Goal: Book appointment/travel/reservation

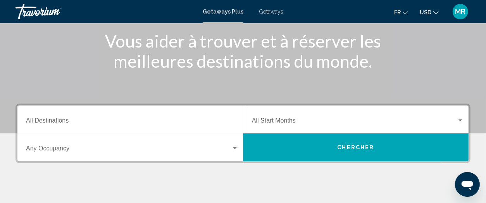
scroll to position [145, 0]
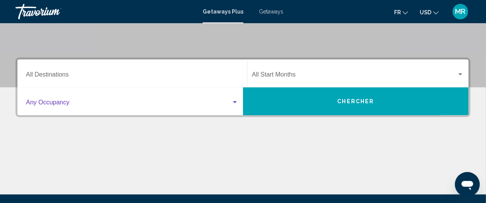
click at [92, 101] on span "Search widget" at bounding box center [128, 104] width 205 height 7
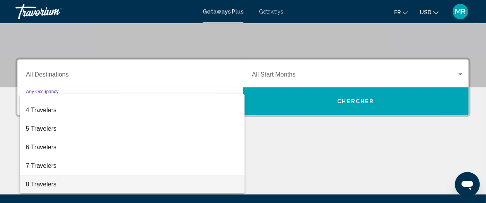
scroll to position [38, 0]
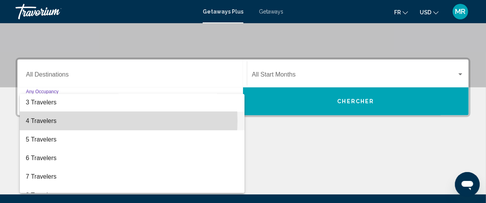
click at [79, 122] on span "4 Travelers" at bounding box center [132, 121] width 213 height 19
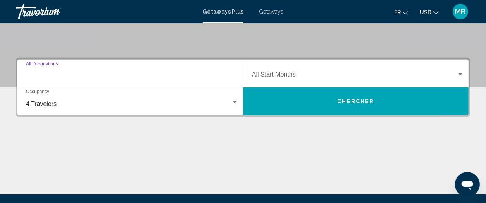
click at [130, 75] on input "Destination All Destinations" at bounding box center [132, 76] width 212 height 7
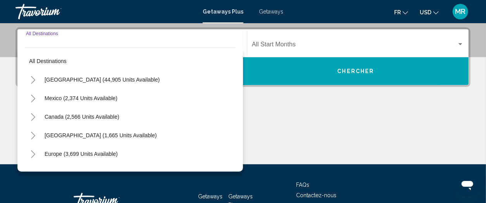
scroll to position [177, 0]
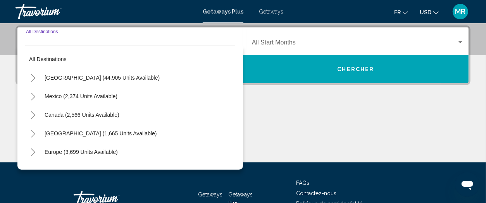
click at [77, 76] on span "[GEOGRAPHIC_DATA] (44,905 units available)" at bounding box center [102, 78] width 115 height 6
type input "**********"
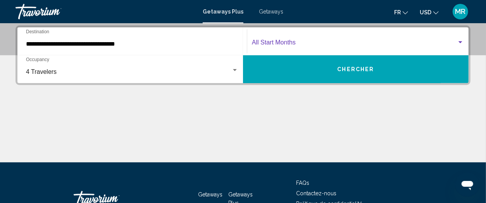
click at [462, 41] on div "Search widget" at bounding box center [460, 42] width 4 height 2
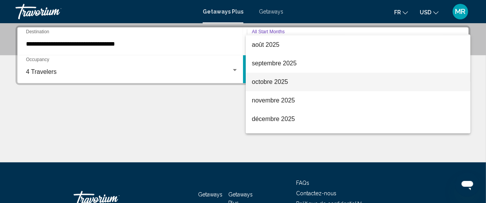
scroll to position [97, 0]
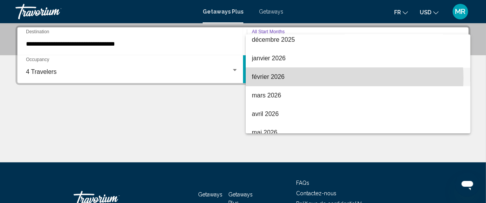
click at [332, 78] on span "février 2026" at bounding box center [358, 77] width 212 height 19
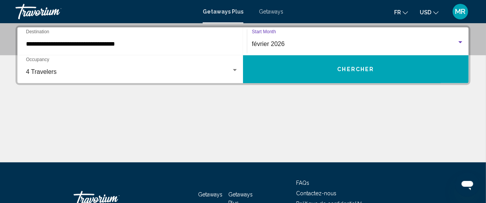
click at [358, 69] on span "Chercher" at bounding box center [356, 70] width 37 height 6
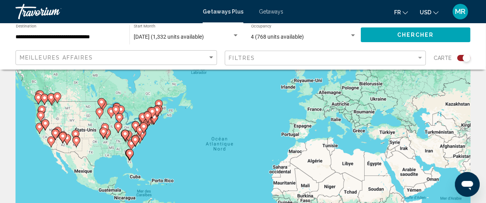
scroll to position [48, 0]
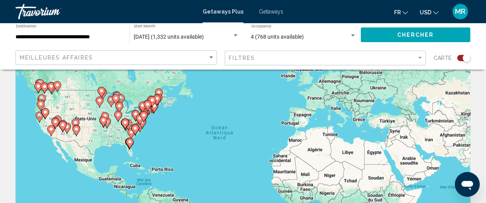
click at [129, 145] on icon "Main content" at bounding box center [129, 144] width 7 height 10
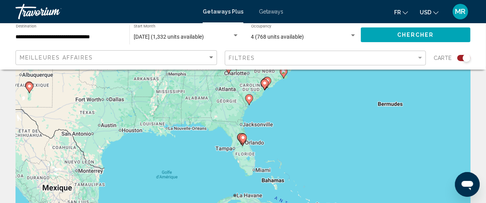
click at [242, 138] on image "Main content" at bounding box center [243, 138] width 5 height 5
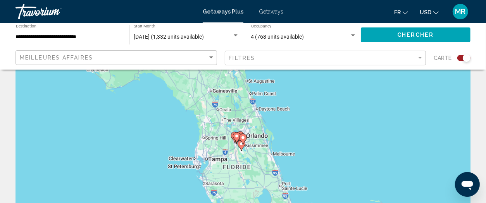
click at [241, 139] on image "Main content" at bounding box center [243, 138] width 5 height 5
type input "**********"
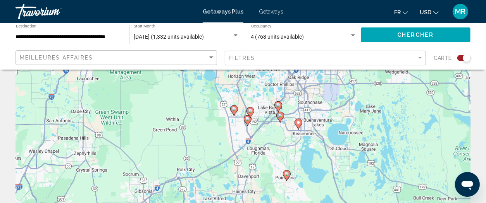
drag, startPoint x: 266, startPoint y: 129, endPoint x: 322, endPoint y: 108, distance: 59.9
click at [322, 108] on div "Pour activer le glissement avec le clavier, appuyez sur Alt+Entrée. Une fois ce…" at bounding box center [243, 145] width 455 height 233
click at [327, 136] on div "Pour activer le glissement avec le clavier, appuyez sur Alt+Entrée. Une fois ce…" at bounding box center [243, 145] width 455 height 233
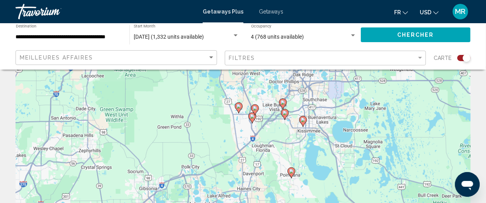
drag, startPoint x: 337, startPoint y: 131, endPoint x: 342, endPoint y: 130, distance: 4.9
click at [342, 130] on div "Pour activer le glissement avec le clavier, appuyez sur Alt+Entrée. Une fois ce…" at bounding box center [243, 145] width 455 height 233
click at [283, 102] on image "Main content" at bounding box center [283, 102] width 5 height 5
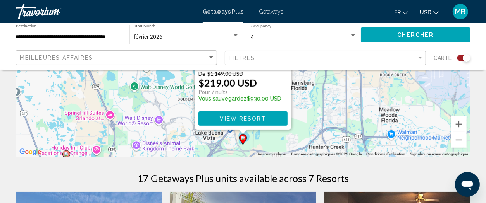
scroll to position [193, 0]
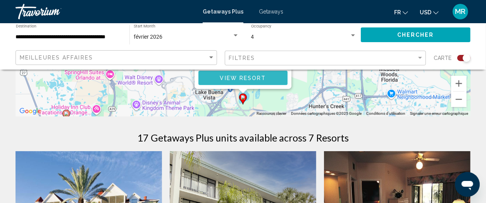
click at [252, 78] on span "View Resort" at bounding box center [243, 78] width 46 height 6
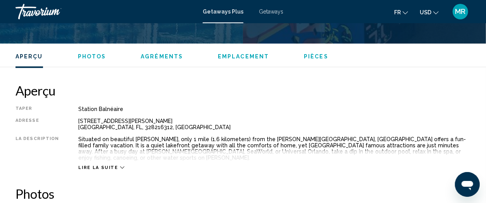
scroll to position [396, 0]
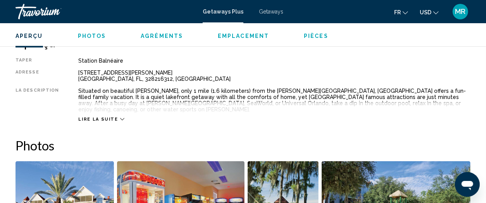
click at [100, 117] on span "Lire la suite" at bounding box center [98, 119] width 40 height 5
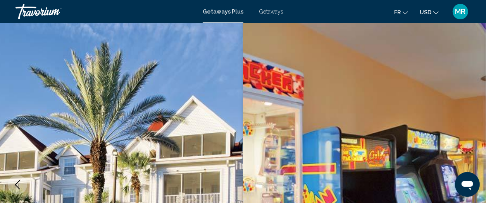
scroll to position [0, 0]
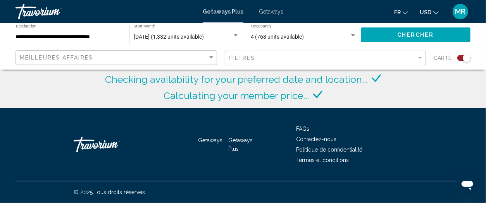
click at [360, 35] on div "4 (768 units available) Occupancy Any Occupancy" at bounding box center [304, 34] width 114 height 21
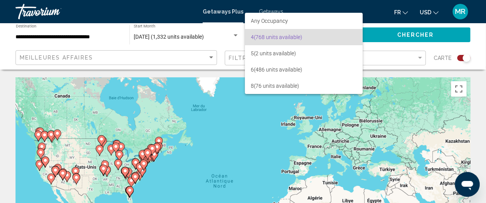
click at [270, 35] on span "4 (768 units available)" at bounding box center [304, 37] width 106 height 16
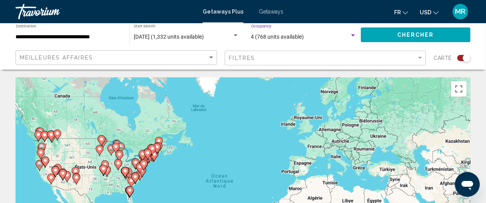
click at [353, 34] on div "Search widget" at bounding box center [353, 36] width 7 height 6
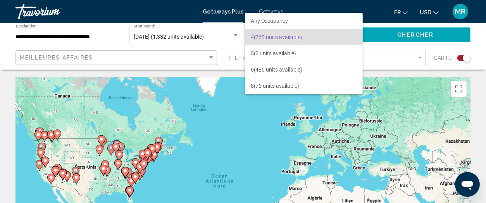
click at [199, 42] on div at bounding box center [243, 101] width 486 height 203
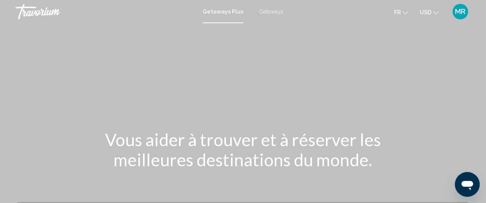
click at [221, 10] on span "Getaways Plus" at bounding box center [223, 12] width 41 height 6
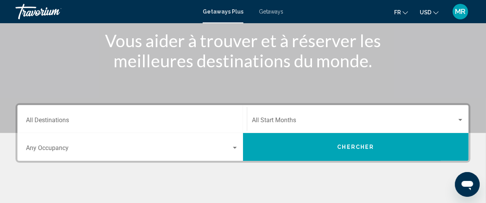
scroll to position [145, 0]
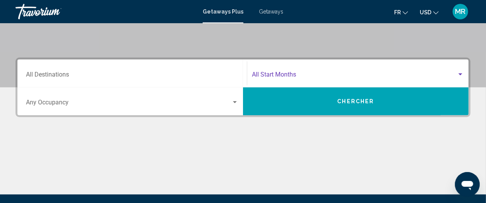
click at [310, 75] on span "Search widget" at bounding box center [354, 76] width 205 height 7
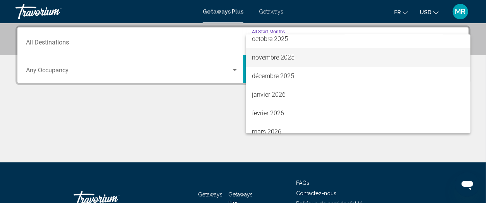
scroll to position [97, 0]
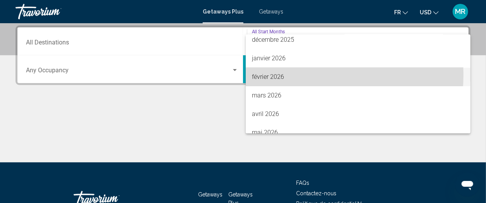
click at [297, 75] on span "février 2026" at bounding box center [358, 77] width 212 height 19
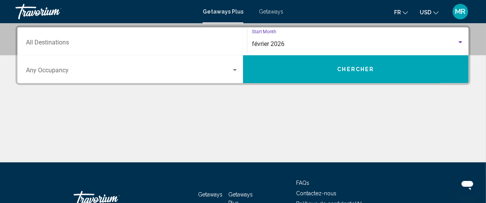
click at [235, 65] on div "Occupancy Any Occupancy" at bounding box center [132, 69] width 212 height 24
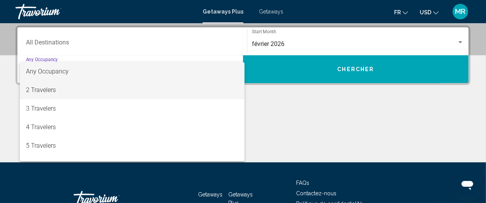
click at [43, 89] on span "2 Travelers" at bounding box center [132, 90] width 213 height 19
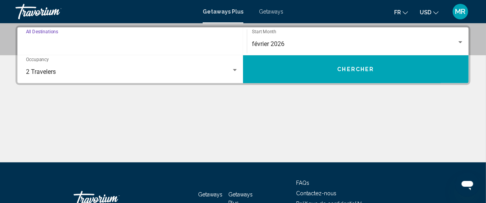
click at [76, 41] on input "Destination All Destinations" at bounding box center [132, 44] width 212 height 7
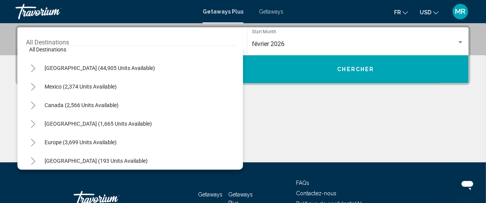
scroll to position [0, 0]
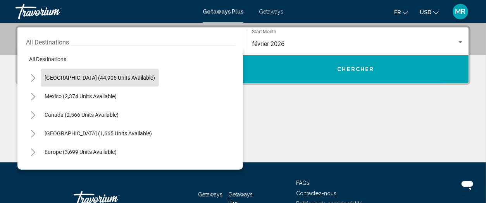
click at [72, 75] on span "[GEOGRAPHIC_DATA] (44,905 units available)" at bounding box center [100, 78] width 110 height 6
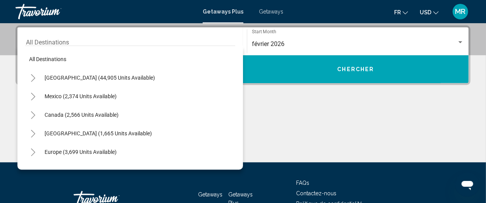
type input "**********"
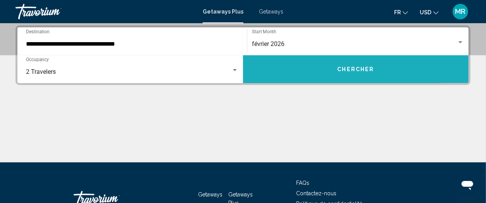
click at [354, 72] on button "Chercher" at bounding box center [356, 69] width 226 height 28
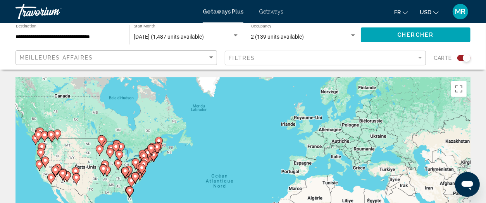
scroll to position [97, 0]
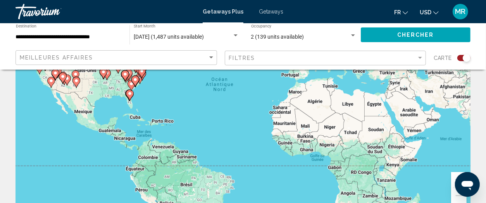
click at [171, 115] on div "Pour activer le glissement avec le clavier, appuyez sur Alt+Entrée. Une fois ce…" at bounding box center [243, 97] width 455 height 233
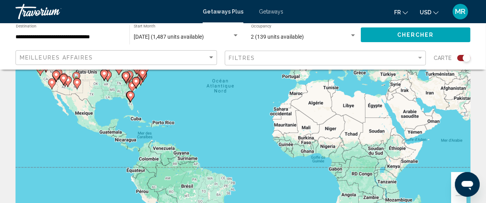
click at [167, 116] on div "Pour activer le glissement avec le clavier, appuyez sur Alt+Entrée. Une fois ce…" at bounding box center [243, 97] width 455 height 233
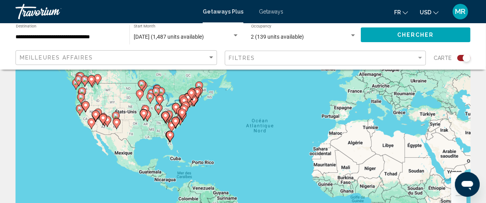
drag, startPoint x: 159, startPoint y: 101, endPoint x: 196, endPoint y: 136, distance: 51.0
click at [199, 141] on div "Pour activer le glissement avec le clavier, appuyez sur Alt+Entrée. Une fois ce…" at bounding box center [243, 97] width 455 height 233
click at [178, 125] on gmp-advanced-marker "Main content" at bounding box center [176, 123] width 8 height 12
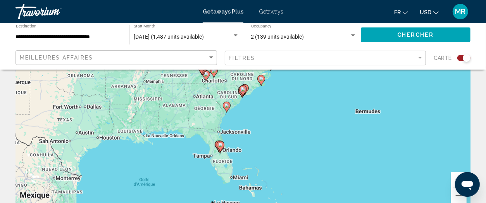
click at [183, 119] on div "Pour naviguer, appuyez sur les touches fléchées. Pour activer le glissement ave…" at bounding box center [243, 97] width 455 height 233
click at [272, 148] on div "Pour activer le glissement avec le clavier, appuyez sur Alt+Entrée. Une fois ce…" at bounding box center [243, 97] width 455 height 233
click at [222, 145] on image "Main content" at bounding box center [220, 145] width 5 height 5
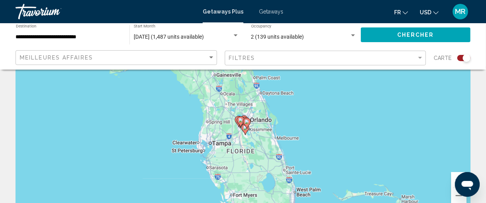
drag, startPoint x: 241, startPoint y: 137, endPoint x: 245, endPoint y: 171, distance: 34.7
click at [246, 171] on div "Pour activer le glissement avec le clavier, appuyez sur Alt+Entrée. Une fois ce…" at bounding box center [243, 97] width 455 height 233
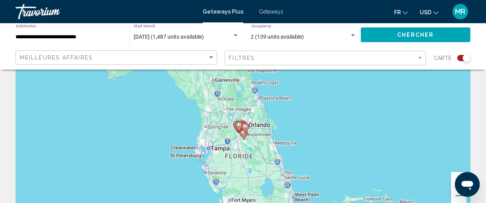
click at [244, 129] on image "Main content" at bounding box center [245, 127] width 5 height 5
type input "**********"
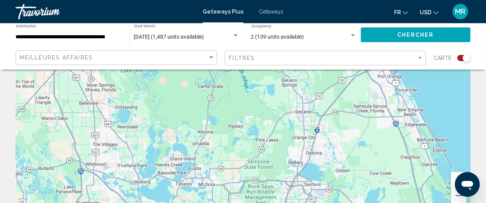
drag, startPoint x: 246, startPoint y: 196, endPoint x: 256, endPoint y: 91, distance: 105.9
click at [256, 91] on div "Pour naviguer, appuyez sur les touches fléchées. Pour activer le glissement ave…" at bounding box center [243, 97] width 455 height 233
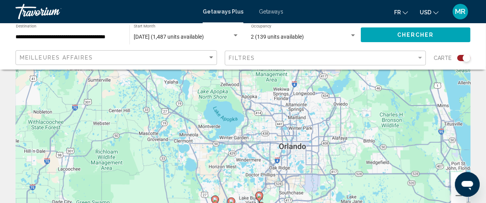
drag, startPoint x: 248, startPoint y: 174, endPoint x: 265, endPoint y: 101, distance: 74.4
click at [265, 101] on div "Pour naviguer, appuyez sur les touches fléchées. Pour activer le glissement ave…" at bounding box center [243, 97] width 455 height 233
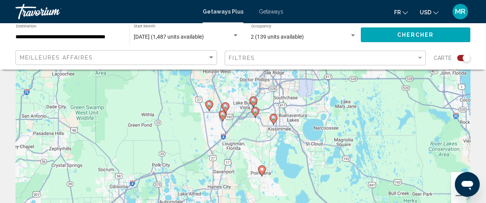
drag, startPoint x: 255, startPoint y: 156, endPoint x: 237, endPoint y: 90, distance: 68.8
click at [236, 90] on div "Pour naviguer, appuyez sur les touches fléchées. Pour activer le glissement ave…" at bounding box center [243, 97] width 455 height 233
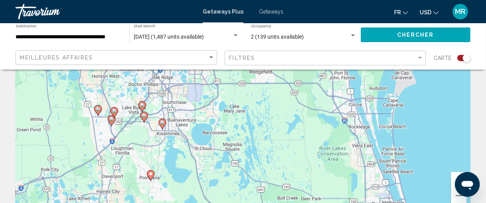
drag, startPoint x: 354, startPoint y: 143, endPoint x: 240, endPoint y: 148, distance: 113.7
click at [240, 148] on div "Pour naviguer, appuyez sur les touches fléchées. Pour activer le glissement ave…" at bounding box center [243, 97] width 455 height 233
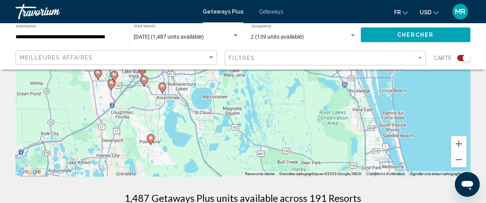
scroll to position [145, 0]
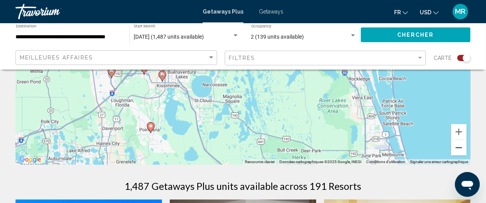
click at [461, 148] on button "Zoom arrière" at bounding box center [459, 148] width 16 height 16
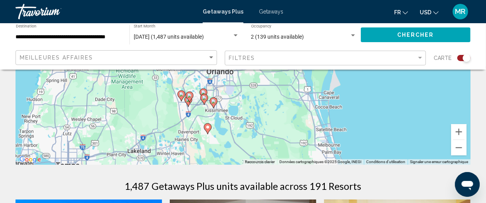
drag, startPoint x: 281, startPoint y: 93, endPoint x: 292, endPoint y: 138, distance: 46.7
click at [292, 138] on div "Pour naviguer, appuyez sur les touches fléchées. Pour activer le glissement ave…" at bounding box center [243, 49] width 455 height 233
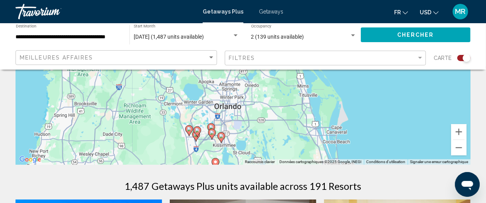
drag, startPoint x: 285, startPoint y: 106, endPoint x: 293, endPoint y: 141, distance: 36.5
click at [293, 141] on div "Pour naviguer, appuyez sur les touches fléchées. Pour activer le glissement ave…" at bounding box center [243, 49] width 455 height 233
click at [460, 145] on button "Zoom arrière" at bounding box center [459, 148] width 16 height 16
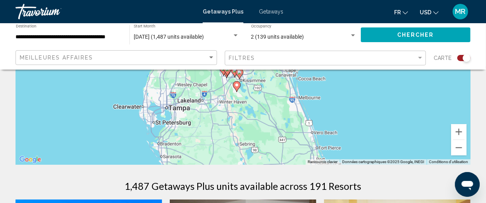
drag, startPoint x: 260, startPoint y: 109, endPoint x: 268, endPoint y: 93, distance: 17.7
click at [268, 93] on div "Pour naviguer, appuyez sur les touches fléchées. Pour activer le glissement ave…" at bounding box center [243, 49] width 455 height 233
click at [459, 130] on button "Zoom avant" at bounding box center [459, 132] width 16 height 16
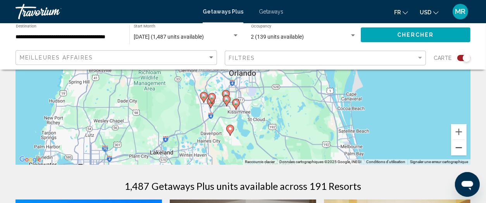
click at [457, 147] on button "Zoom arrière" at bounding box center [459, 148] width 16 height 16
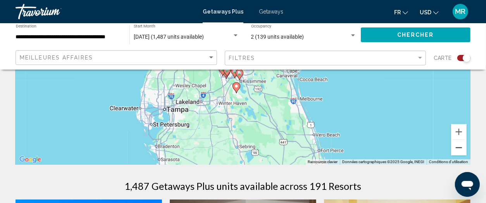
click at [457, 147] on button "Zoom arrière" at bounding box center [459, 148] width 16 height 16
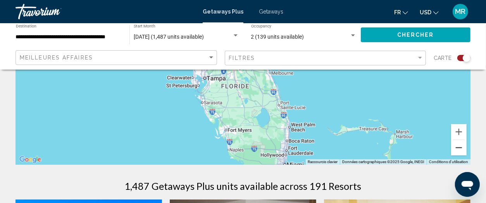
click at [457, 147] on button "Zoom arrière" at bounding box center [459, 148] width 16 height 16
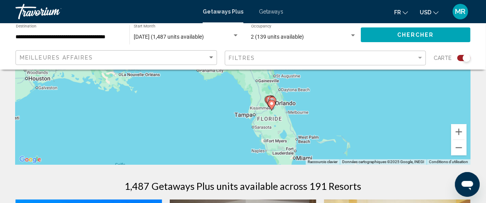
drag, startPoint x: 352, startPoint y: 110, endPoint x: 382, endPoint y: 162, distance: 60.1
click at [382, 162] on div "Pour naviguer, appuyez sur les touches fléchées. Pour activer le glissement ave…" at bounding box center [243, 49] width 455 height 233
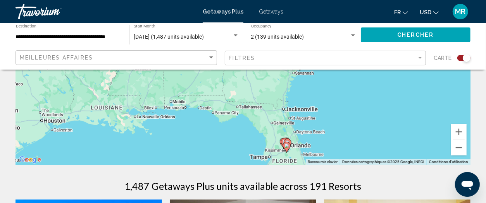
drag, startPoint x: 348, startPoint y: 121, endPoint x: 361, endPoint y: 153, distance: 35.1
click at [361, 153] on div "Pour naviguer, appuyez sur les touches fléchées. Pour activer le glissement ave…" at bounding box center [243, 49] width 455 height 233
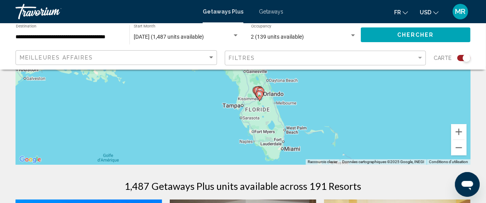
drag, startPoint x: 352, startPoint y: 144, endPoint x: 325, endPoint y: 90, distance: 60.8
click at [325, 90] on div "Pour naviguer, appuyez sur les touches fléchées. Pour activer le glissement ave…" at bounding box center [243, 49] width 455 height 233
click at [457, 131] on button "Zoom avant" at bounding box center [459, 132] width 16 height 16
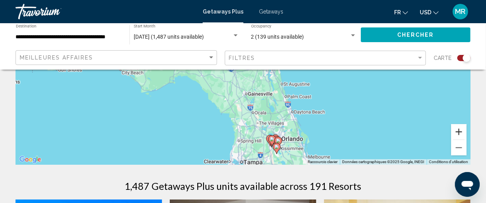
click at [457, 131] on button "Zoom avant" at bounding box center [459, 132] width 16 height 16
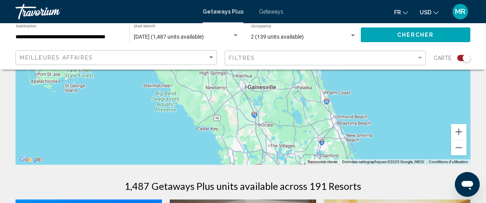
drag, startPoint x: 336, startPoint y: 140, endPoint x: 342, endPoint y: 100, distance: 40.4
click at [332, 85] on div "Pour naviguer, appuyez sur les touches fléchées. Pour activer le glissement ave…" at bounding box center [243, 49] width 455 height 233
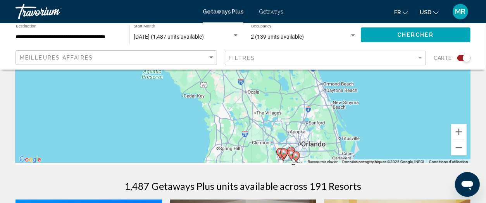
drag, startPoint x: 367, startPoint y: 145, endPoint x: 334, endPoint y: 99, distance: 56.9
click at [334, 99] on div "Pour naviguer, appuyez sur les touches fléchées. Pour activer le glissement ave…" at bounding box center [243, 49] width 455 height 233
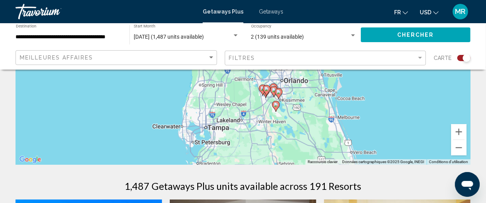
drag, startPoint x: 347, startPoint y: 140, endPoint x: 350, endPoint y: 104, distance: 36.6
click at [350, 104] on div "Pour naviguer, appuyez sur les touches fléchées. Pour activer le glissement ave…" at bounding box center [243, 49] width 455 height 233
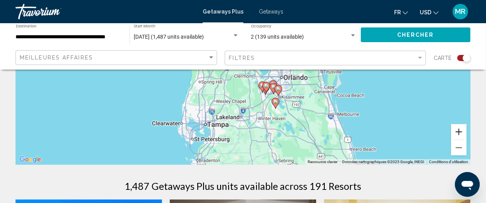
click at [460, 130] on button "Zoom avant" at bounding box center [459, 132] width 16 height 16
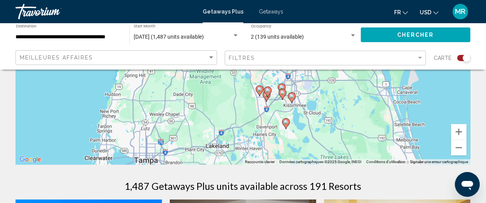
drag, startPoint x: 374, startPoint y: 144, endPoint x: 348, endPoint y: 95, distance: 55.3
click at [348, 95] on div "Pour naviguer, appuyez sur les touches fléchées. Pour activer le glissement ave…" at bounding box center [243, 49] width 455 height 233
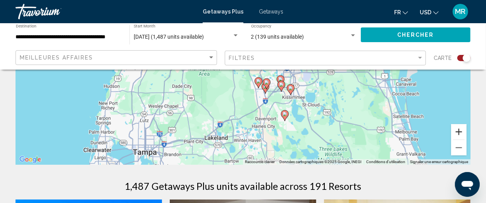
click at [458, 129] on button "Zoom avant" at bounding box center [459, 132] width 16 height 16
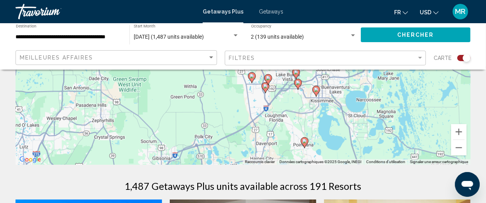
drag, startPoint x: 398, startPoint y: 142, endPoint x: 375, endPoint y: 96, distance: 52.0
click at [375, 96] on div "Pour naviguer, appuyez sur les touches fléchées. Pour activer le glissement ave…" at bounding box center [243, 49] width 455 height 233
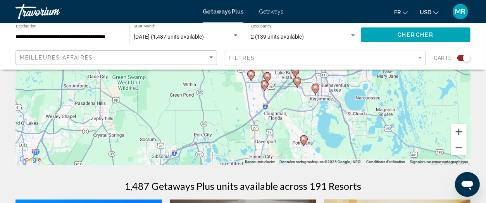
click at [459, 131] on button "Zoom avant" at bounding box center [459, 132] width 16 height 16
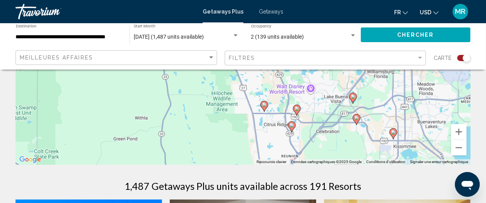
drag, startPoint x: 375, startPoint y: 112, endPoint x: 380, endPoint y: 110, distance: 5.4
click at [380, 110] on div "Pour naviguer, appuyez sur les touches fléchées. Pour activer le glissement ave…" at bounding box center [243, 49] width 455 height 233
click at [353, 95] on image "Main content" at bounding box center [353, 96] width 5 height 5
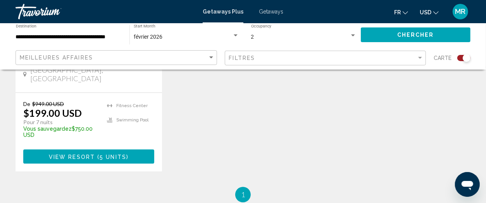
scroll to position [1066, 0]
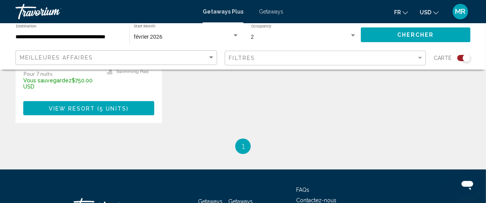
click at [243, 142] on span "1" at bounding box center [243, 146] width 4 height 9
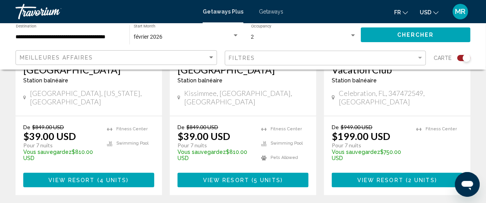
scroll to position [726, 0]
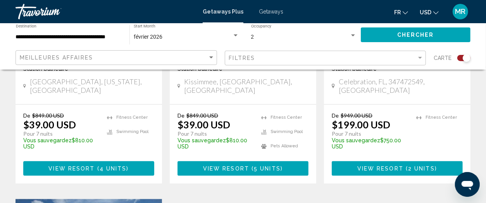
click at [233, 166] on span "View Resort" at bounding box center [226, 169] width 46 height 6
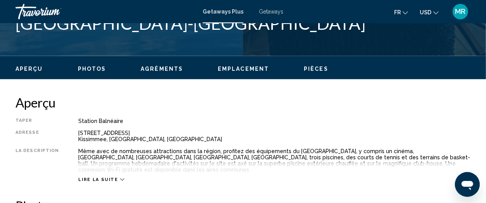
scroll to position [348, 0]
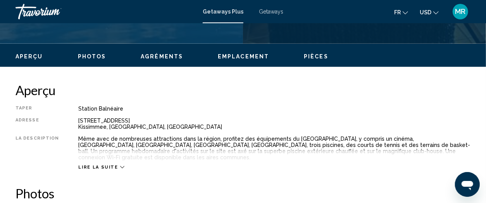
click at [90, 165] on span "Lire la suite" at bounding box center [98, 167] width 40 height 5
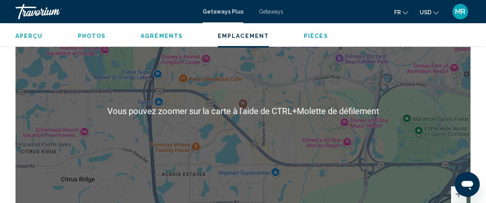
scroll to position [1462, 0]
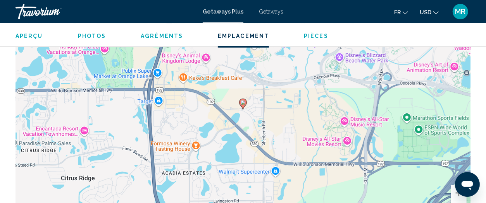
click at [242, 100] on image "Main content" at bounding box center [243, 102] width 5 height 5
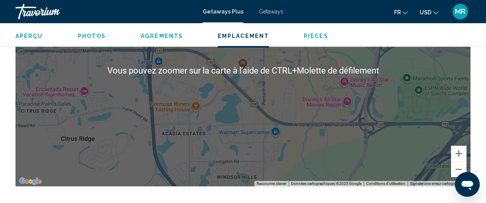
scroll to position [1510, 0]
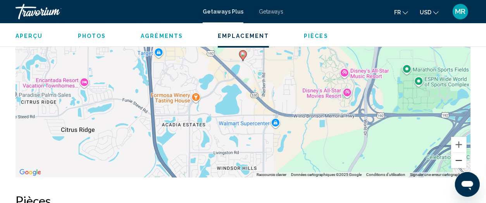
click at [458, 153] on button "Zoom arrière" at bounding box center [459, 161] width 16 height 16
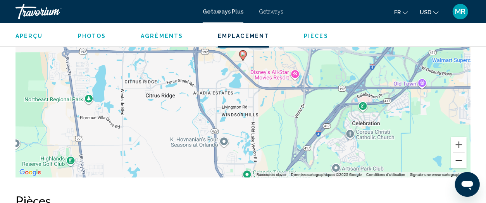
click at [458, 153] on button "Zoom arrière" at bounding box center [459, 161] width 16 height 16
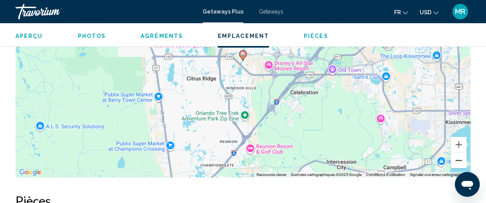
click at [458, 153] on button "Zoom arrière" at bounding box center [459, 161] width 16 height 16
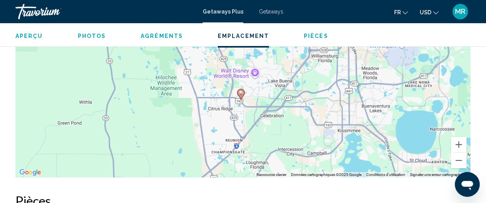
drag, startPoint x: 384, startPoint y: 105, endPoint x: 394, endPoint y: 138, distance: 34.9
click at [384, 143] on div "Pour activer le glissement avec le clavier, appuyez sur Alt+Entrée. Une fois ce…" at bounding box center [243, 61] width 455 height 233
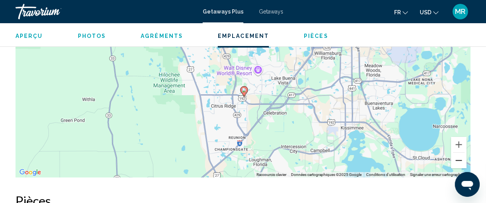
click at [459, 153] on button "Zoom arrière" at bounding box center [459, 161] width 16 height 16
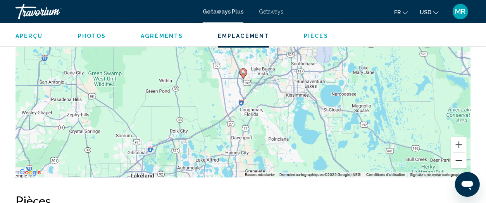
click at [458, 153] on button "Zoom arrière" at bounding box center [459, 161] width 16 height 16
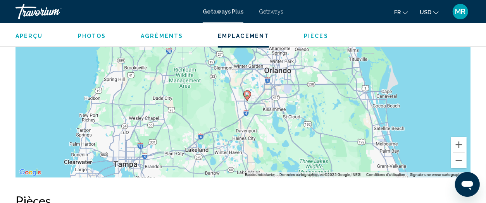
drag, startPoint x: 305, startPoint y: 94, endPoint x: 309, endPoint y: 127, distance: 33.2
click at [309, 127] on div "Pour activer le glissement avec le clavier, appuyez sur Alt+Entrée. Une fois ce…" at bounding box center [243, 61] width 455 height 233
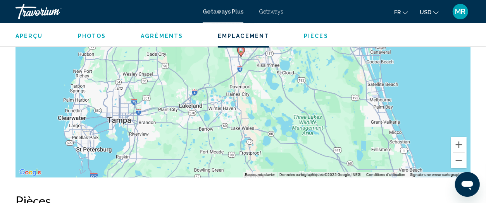
drag, startPoint x: 345, startPoint y: 136, endPoint x: 339, endPoint y: 91, distance: 45.4
click at [339, 91] on div "Pour activer le glissement avec le clavier, appuyez sur Alt+Entrée. Une fois ce…" at bounding box center [243, 61] width 455 height 233
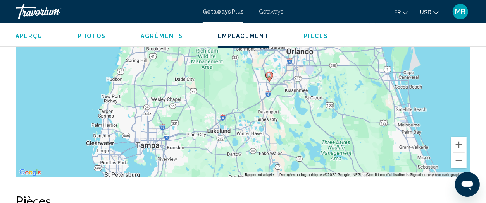
drag, startPoint x: 336, startPoint y: 124, endPoint x: 364, endPoint y: 150, distance: 37.9
click at [364, 150] on div "Pour activer le glissement avec le clavier, appuyez sur Alt+Entrée. Une fois ce…" at bounding box center [243, 61] width 455 height 233
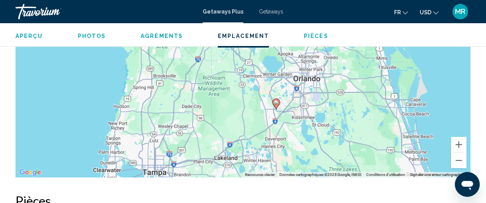
drag, startPoint x: 356, startPoint y: 111, endPoint x: 364, endPoint y: 131, distance: 21.2
click at [364, 131] on div "Pour activer le glissement avec le clavier, appuyez sur Alt+Entrée. Une fois ce…" at bounding box center [243, 61] width 455 height 233
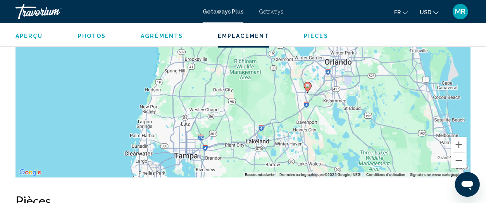
drag, startPoint x: 329, startPoint y: 137, endPoint x: 362, endPoint y: 119, distance: 37.5
click at [362, 119] on div "Pour activer le glissement avec le clavier, appuyez sur Alt+Entrée. Une fois ce…" at bounding box center [243, 61] width 455 height 233
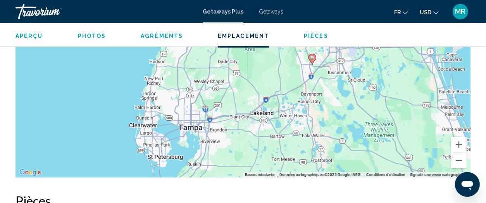
drag, startPoint x: 352, startPoint y: 142, endPoint x: 357, endPoint y: 112, distance: 30.3
click at [357, 113] on div "Pour activer le glissement avec le clavier, appuyez sur Alt+Entrée. Une fois ce…" at bounding box center [243, 61] width 455 height 233
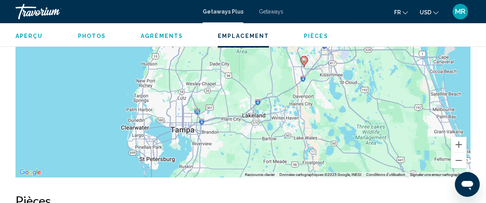
drag, startPoint x: 356, startPoint y: 135, endPoint x: 347, endPoint y: 136, distance: 8.7
click at [347, 136] on div "Pour activer le glissement avec le clavier, appuyez sur Alt+Entrée. Une fois ce…" at bounding box center [243, 61] width 455 height 233
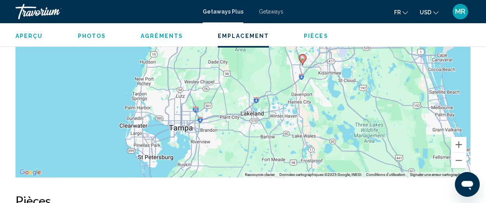
click at [329, 97] on div "Pour activer le glissement avec le clavier, appuyez sur Alt+Entrée. Une fois ce…" at bounding box center [243, 61] width 455 height 233
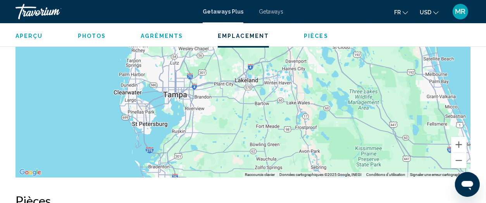
drag, startPoint x: 333, startPoint y: 138, endPoint x: 328, endPoint y: 95, distance: 43.6
click at [328, 95] on div "Pour activer le glissement avec le clavier, appuyez sur Alt+Entrée. Une fois ce…" at bounding box center [243, 61] width 455 height 233
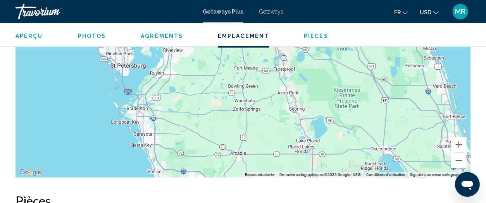
drag, startPoint x: 344, startPoint y: 144, endPoint x: 320, endPoint y: 95, distance: 54.3
click at [320, 95] on div "Pour activer le glissement avec le clavier, appuyez sur Alt+Entrée. Une fois ce…" at bounding box center [243, 61] width 455 height 233
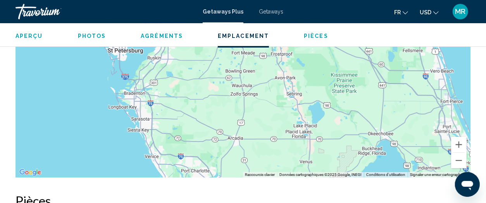
drag, startPoint x: 333, startPoint y: 123, endPoint x: 327, endPoint y: 93, distance: 30.5
click at [326, 94] on div "Pour activer le glissement avec le clavier, appuyez sur Alt+Entrée. Une fois ce…" at bounding box center [243, 61] width 455 height 233
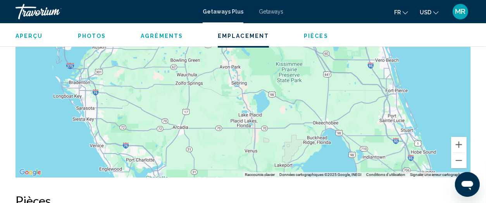
drag, startPoint x: 326, startPoint y: 100, endPoint x: 283, endPoint y: 142, distance: 60.0
click at [283, 142] on div "Pour activer le glissement avec le clavier, appuyez sur Alt+Entrée. Une fois ce…" at bounding box center [243, 61] width 455 height 233
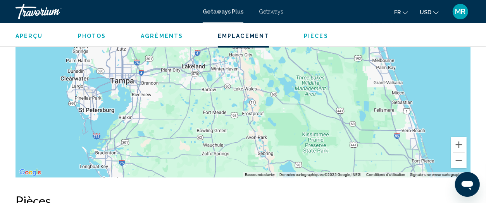
drag, startPoint x: 300, startPoint y: 97, endPoint x: 327, endPoint y: 144, distance: 54.5
click at [324, 149] on div "Pour activer le glissement avec le clavier, appuyez sur Alt+Entrée. Une fois ce…" at bounding box center [243, 61] width 455 height 233
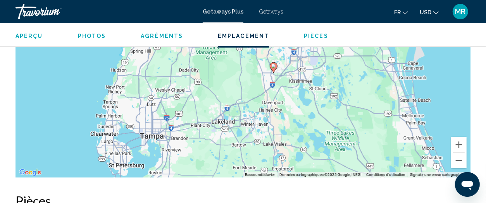
drag, startPoint x: 306, startPoint y: 103, endPoint x: 331, endPoint y: 142, distance: 46.0
click at [331, 152] on div "Pour activer le glissement avec le clavier, appuyez sur Alt+Entrée. Une fois ce…" at bounding box center [243, 61] width 455 height 233
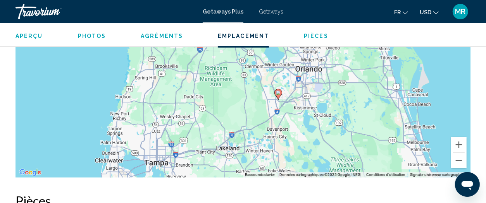
drag, startPoint x: 333, startPoint y: 115, endPoint x: 336, endPoint y: 141, distance: 26.5
click at [336, 141] on div "Pour activer le glissement avec le clavier, appuyez sur Alt+Entrée. Une fois ce…" at bounding box center [243, 61] width 455 height 233
